Goal: Task Accomplishment & Management: Manage account settings

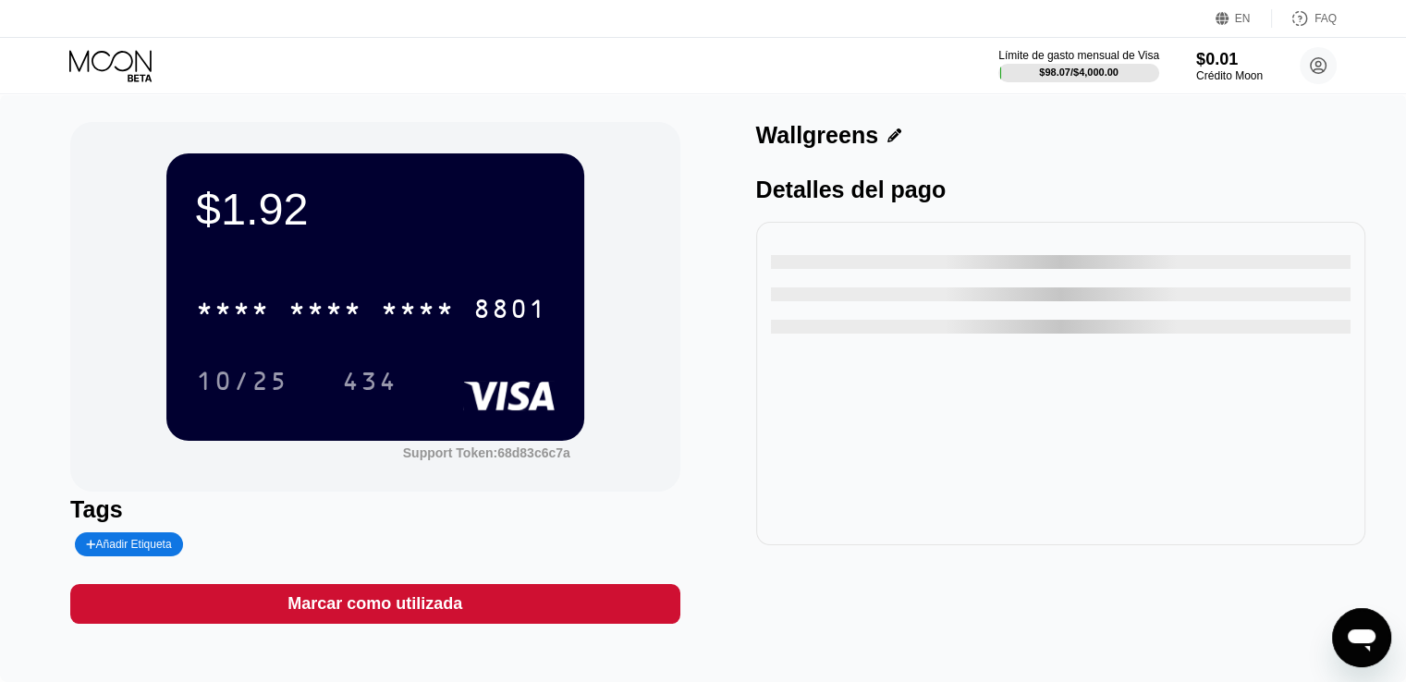
click at [322, 0] on div "EN Idioma Select an item Ahorrar FAQ" at bounding box center [703, 19] width 1406 height 38
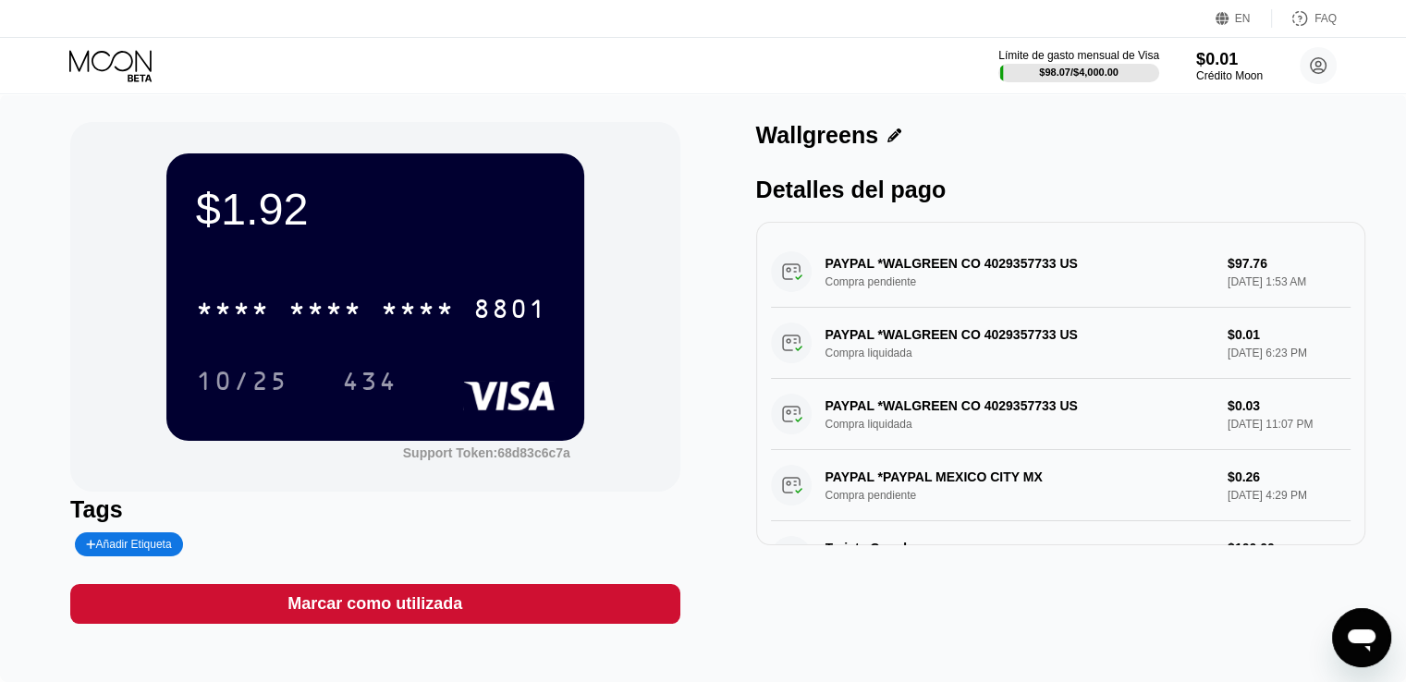
click at [322, 0] on div "EN Idioma Select an item Ahorrar FAQ" at bounding box center [703, 19] width 1406 height 38
